Goal: Information Seeking & Learning: Find specific fact

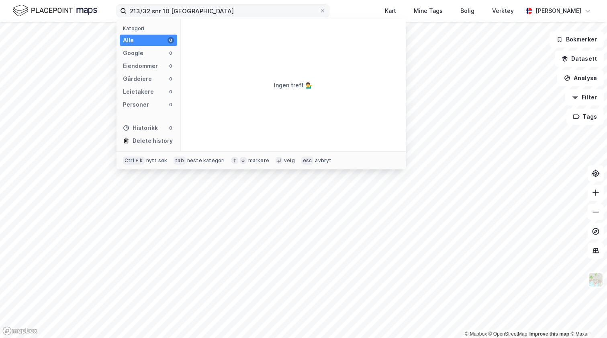
click at [168, 11] on input "213/32 snr 10 [GEOGRAPHIC_DATA]" at bounding box center [223, 11] width 193 height 12
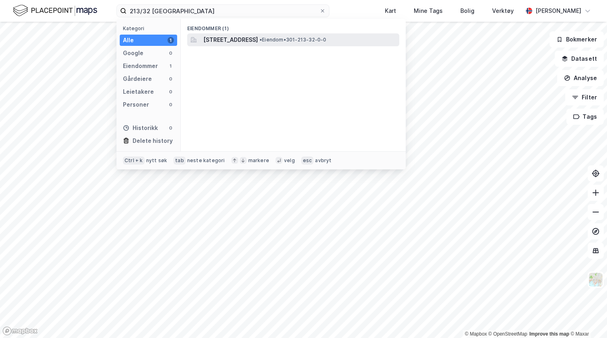
click at [228, 39] on span "[STREET_ADDRESS]" at bounding box center [230, 40] width 55 height 10
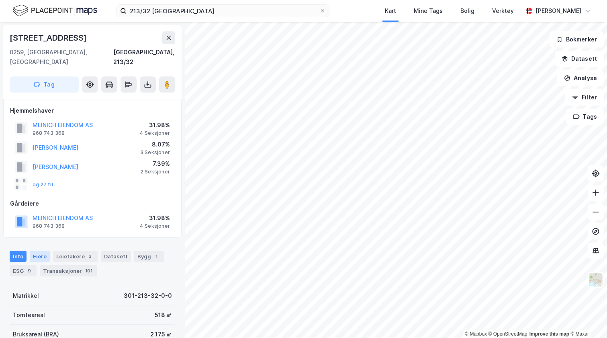
click at [38, 250] on div "Eiere" at bounding box center [40, 255] width 20 height 11
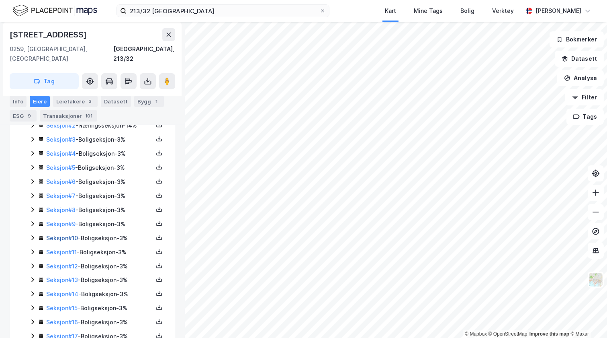
click at [54, 234] on link "Seksjon # 10" at bounding box center [62, 237] width 32 height 7
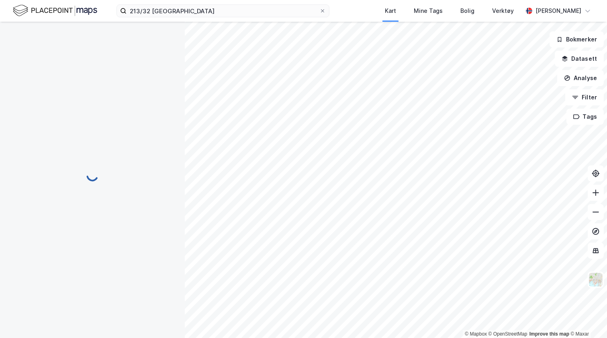
scroll to position [65, 0]
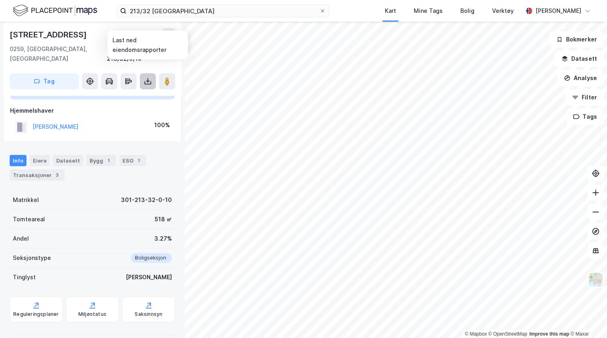
click at [149, 77] on icon at bounding box center [148, 81] width 8 height 8
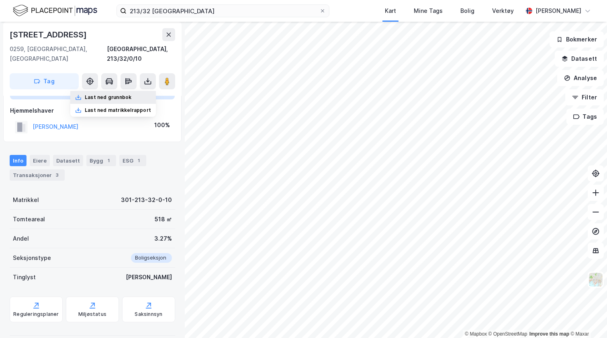
click at [113, 94] on div "Last ned grunnbok" at bounding box center [108, 97] width 47 height 6
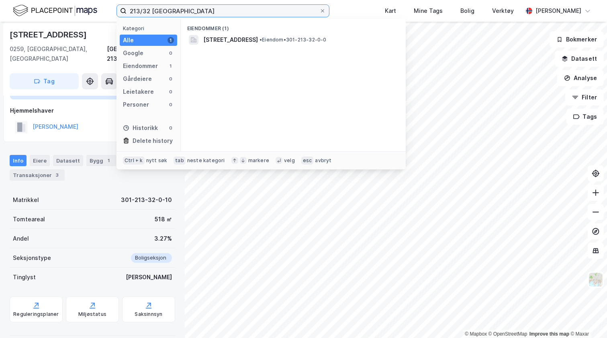
drag, startPoint x: 201, startPoint y: 10, endPoint x: 113, endPoint y: 8, distance: 88.0
click at [113, 8] on div "213/32 oslo Kategori Alle 1 Google 0 Eiendommer 1 Gårdeiere 0 Leietakere 0 Pers…" at bounding box center [303, 11] width 607 height 22
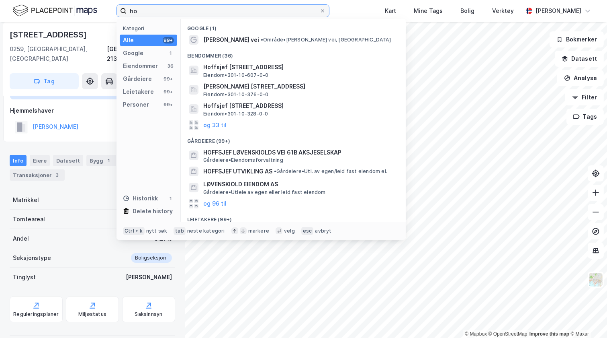
type input "h"
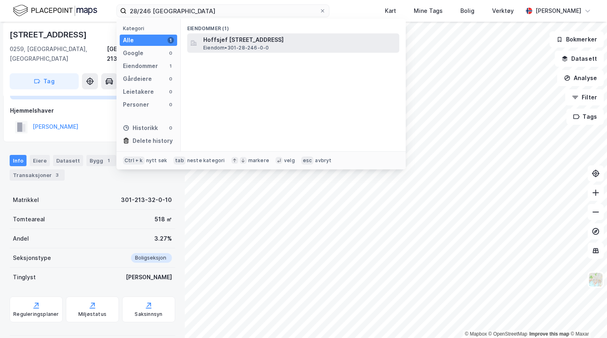
click at [220, 43] on span "Hoffsjef [STREET_ADDRESS]" at bounding box center [299, 40] width 193 height 10
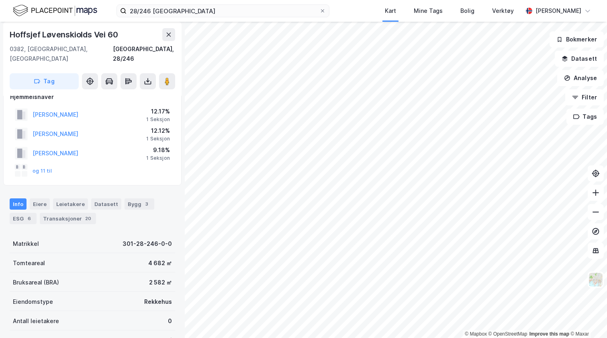
scroll to position [15, 0]
click at [38, 197] on div "Eiere" at bounding box center [40, 202] width 20 height 11
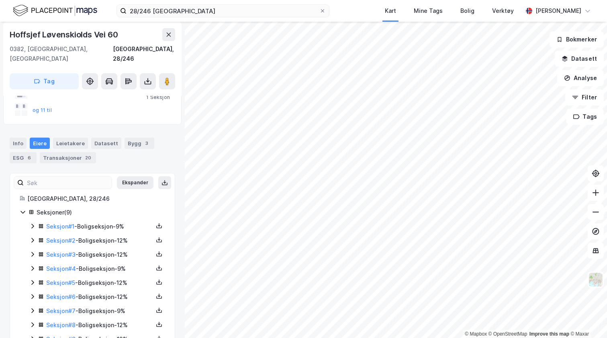
scroll to position [91, 0]
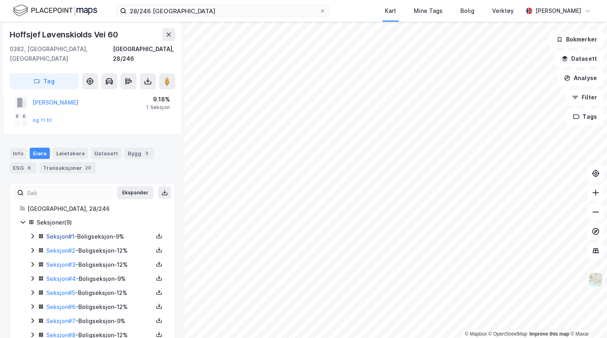
click at [60, 233] on link "Seksjon # 1" at bounding box center [60, 236] width 28 height 7
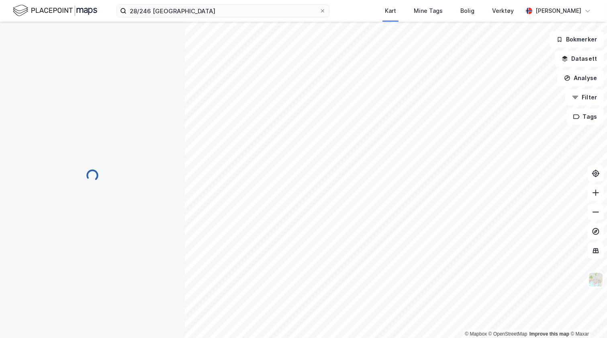
scroll to position [64, 0]
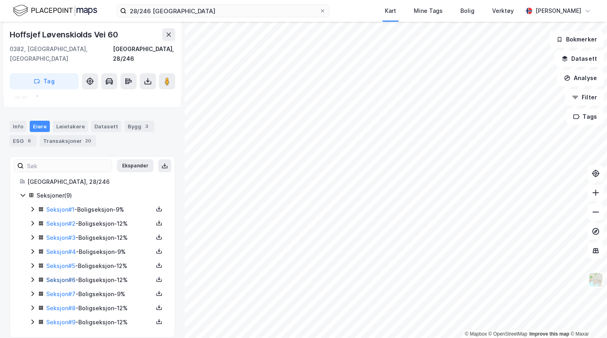
scroll to position [89, 0]
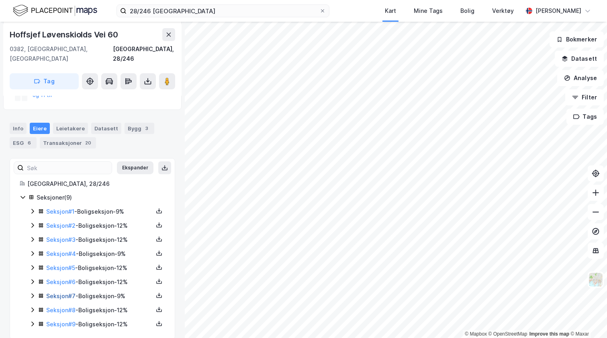
click at [63, 292] on link "Seksjon # 7" at bounding box center [60, 295] width 29 height 7
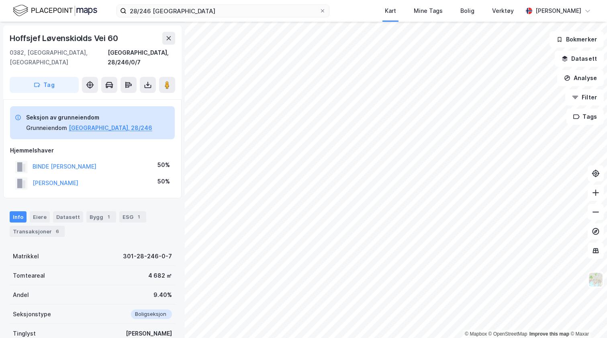
scroll to position [89, 0]
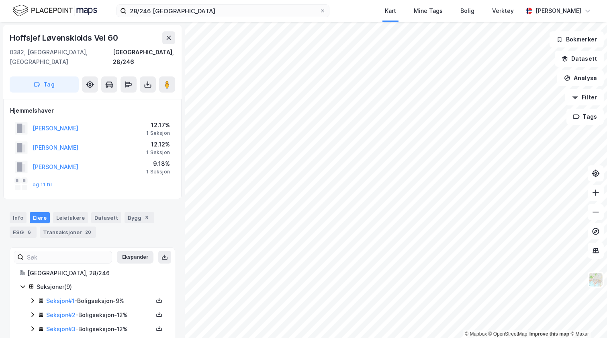
scroll to position [89, 0]
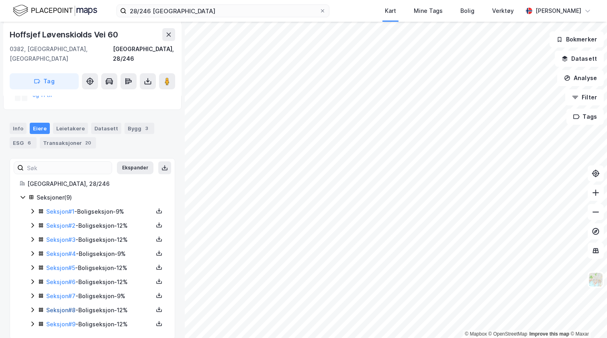
click at [66, 306] on link "Seksjon # 8" at bounding box center [60, 309] width 29 height 7
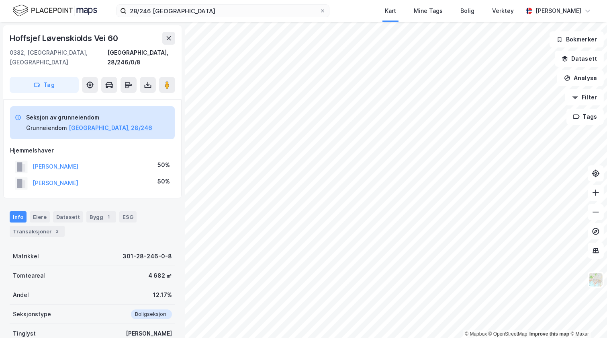
scroll to position [89, 0]
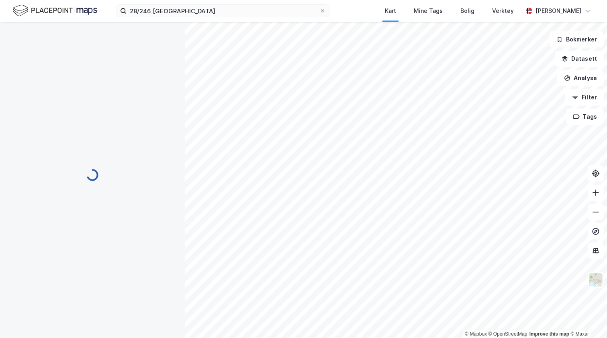
scroll to position [89, 0]
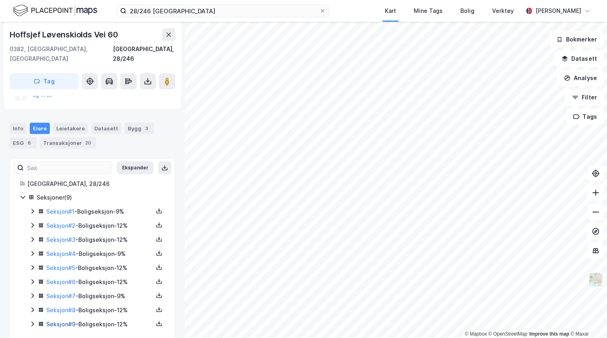
click at [53, 320] on link "Seksjon # 9" at bounding box center [60, 323] width 29 height 7
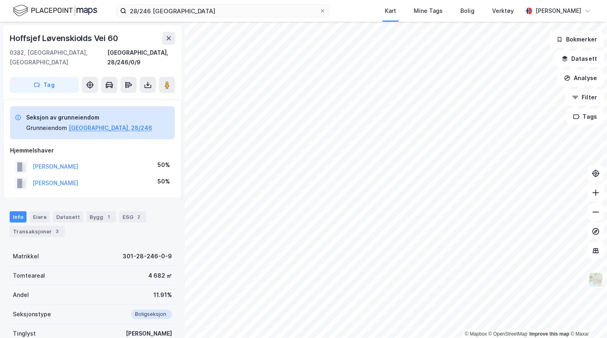
scroll to position [89, 0]
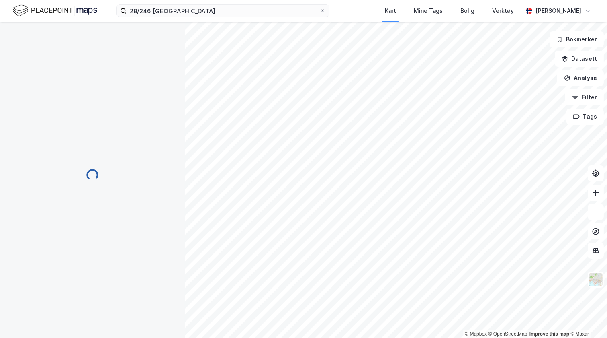
scroll to position [89, 0]
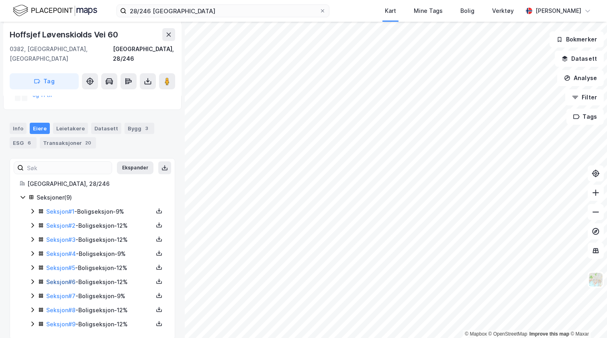
click at [56, 278] on link "Seksjon # 6" at bounding box center [60, 281] width 29 height 7
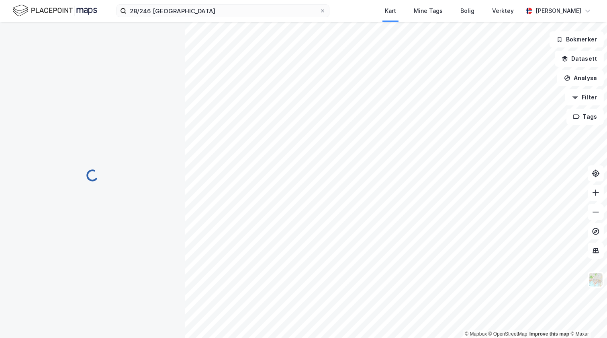
scroll to position [89, 0]
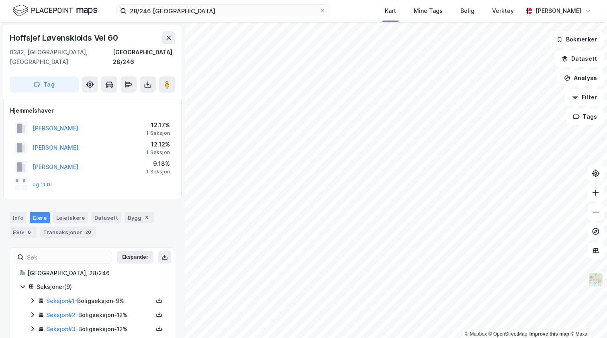
scroll to position [89, 0]
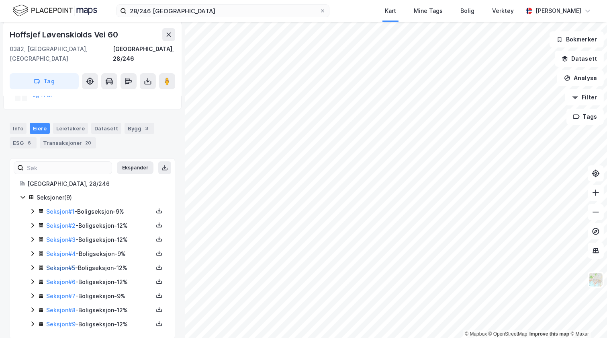
click at [66, 264] on link "Seksjon # 5" at bounding box center [60, 267] width 29 height 7
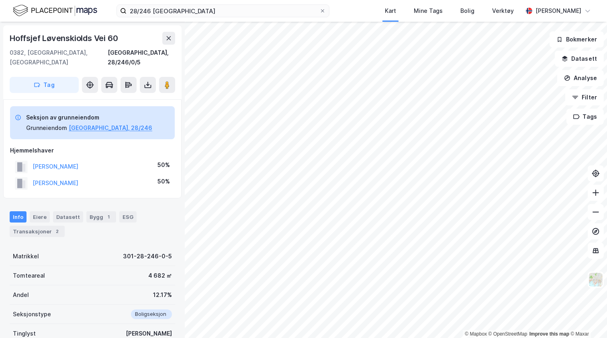
scroll to position [89, 0]
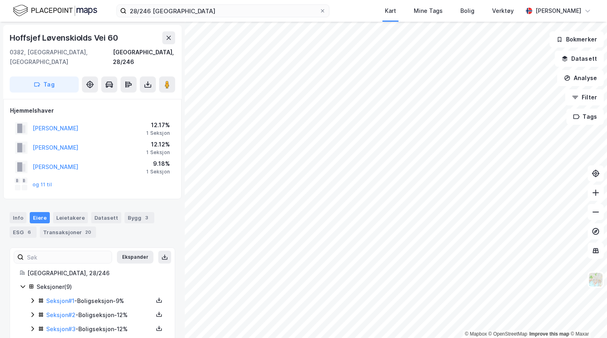
scroll to position [89, 0]
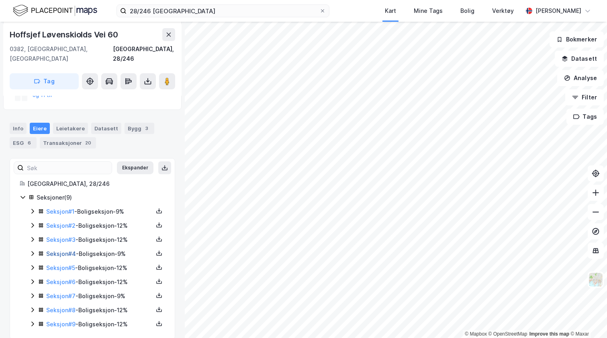
click at [61, 250] on link "Seksjon # 4" at bounding box center [61, 253] width 30 height 7
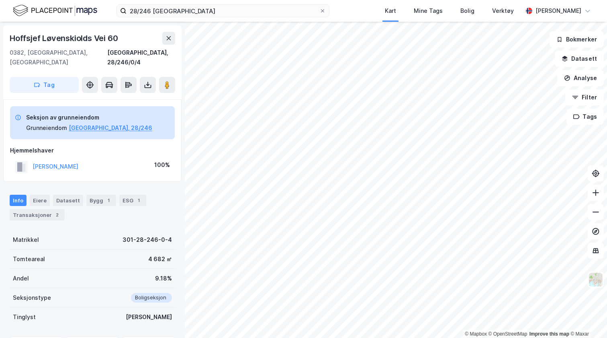
scroll to position [65, 0]
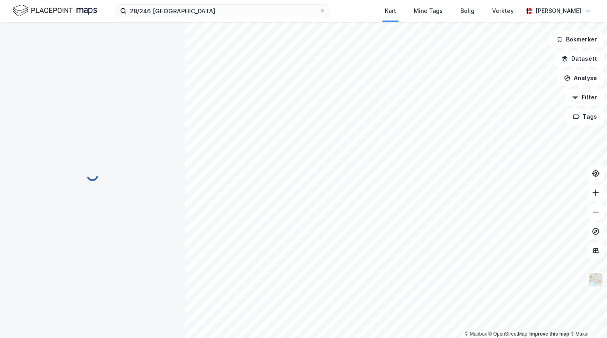
scroll to position [65, 0]
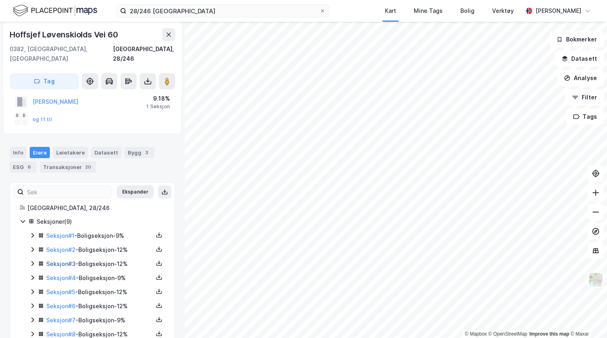
click at [60, 260] on link "Seksjon # 3" at bounding box center [60, 263] width 29 height 7
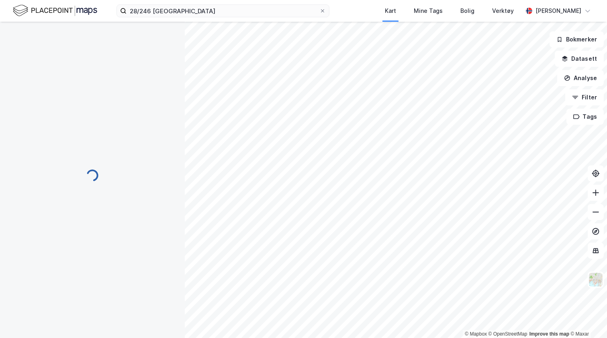
scroll to position [65, 0]
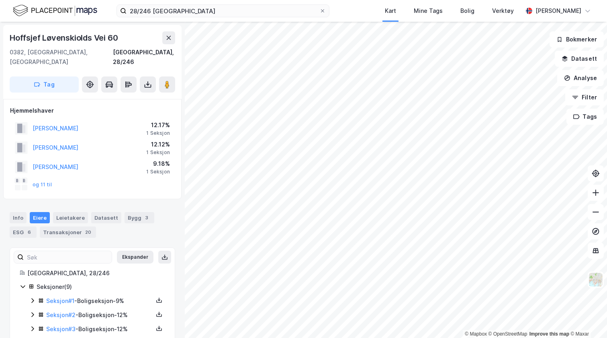
scroll to position [65, 0]
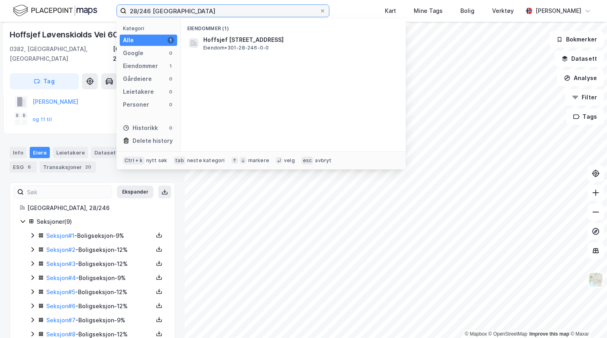
drag, startPoint x: 170, startPoint y: 15, endPoint x: 106, endPoint y: 15, distance: 63.1
click at [106, 15] on div "28/246 oslo Kategori Alle 1 Google 0 Eiendommer 1 Gårdeiere 0 Leietakere 0 Pers…" at bounding box center [303, 11] width 607 height 22
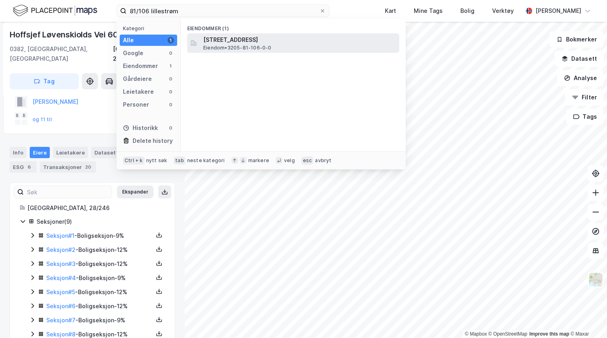
click at [220, 43] on span "[STREET_ADDRESS]" at bounding box center [299, 40] width 193 height 10
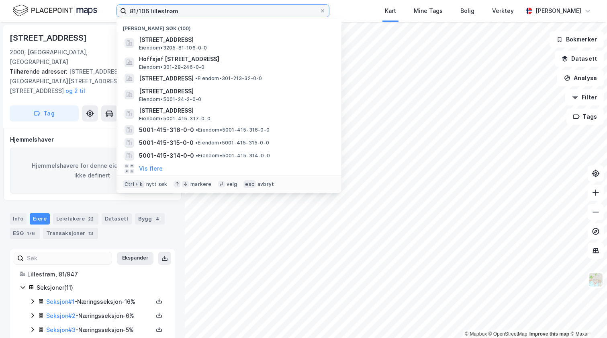
drag, startPoint x: 181, startPoint y: 11, endPoint x: 90, endPoint y: 14, distance: 91.3
click at [90, 14] on div "81/106 lillestrøm Nylige søk (100) [STREET_ADDRESS], LILLESTRØM Eiendom • 3205-…" at bounding box center [303, 11] width 607 height 22
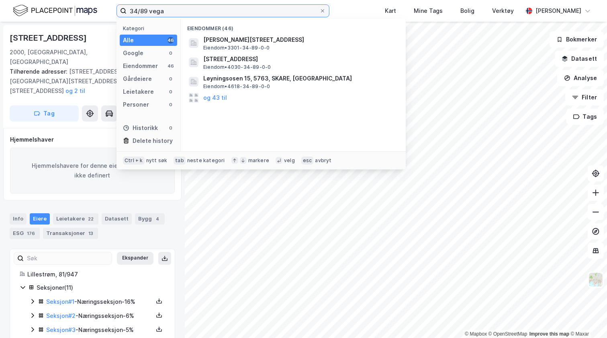
type input "34/89 vega"
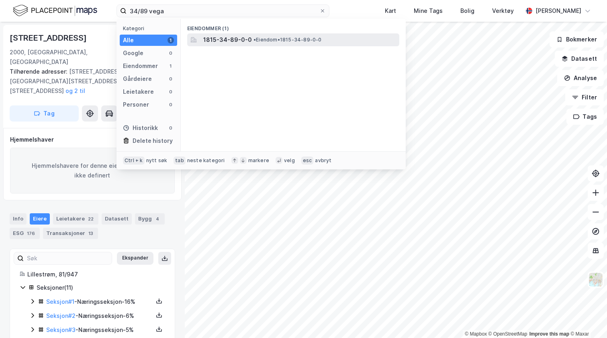
click at [224, 41] on span "1815-34-89-0-0" at bounding box center [227, 40] width 49 height 10
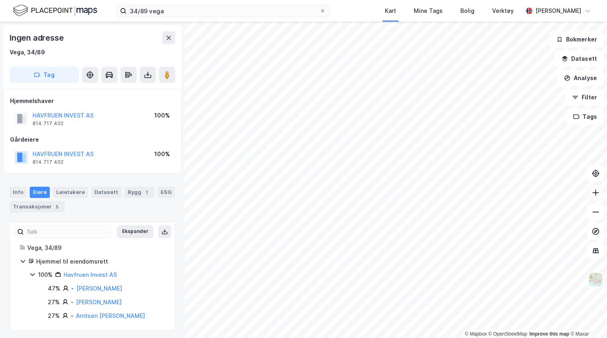
click at [598, 198] on button at bounding box center [596, 192] width 16 height 16
click at [597, 217] on button at bounding box center [596, 212] width 16 height 16
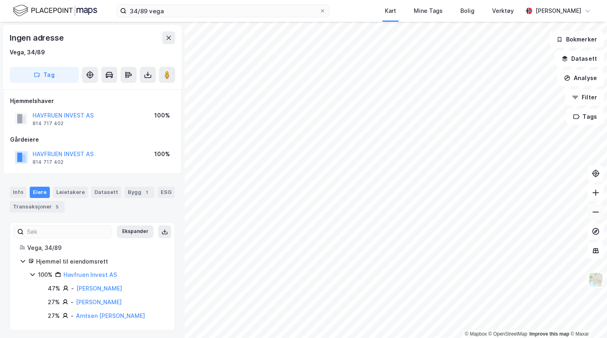
click at [591, 209] on button at bounding box center [596, 212] width 16 height 16
